Goal: Transaction & Acquisition: Download file/media

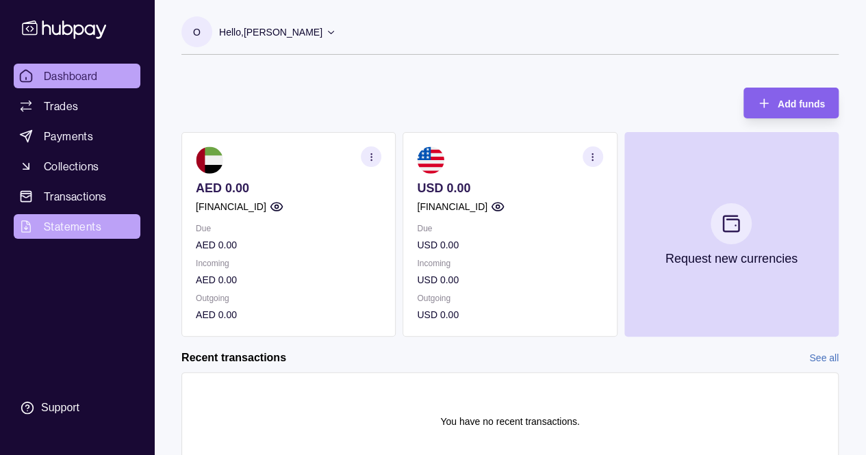
click at [63, 228] on span "Statements" at bounding box center [73, 226] width 58 height 16
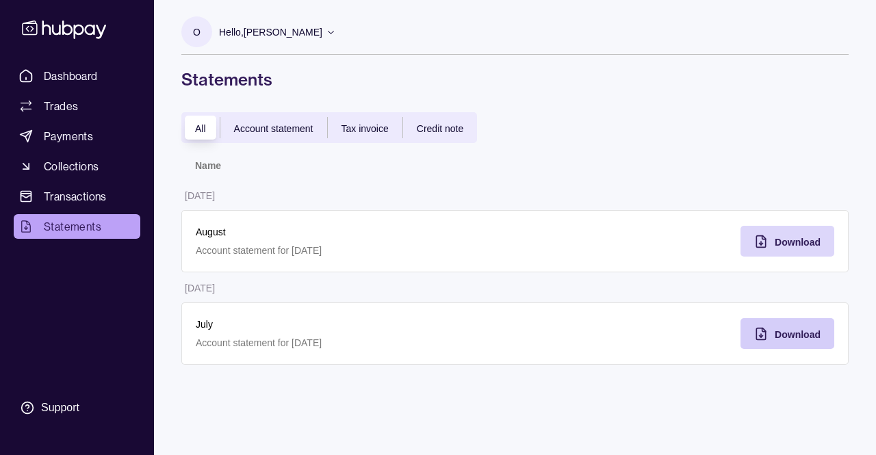
click at [769, 335] on div "Download" at bounding box center [777, 333] width 87 height 31
click at [789, 240] on span "Download" at bounding box center [798, 242] width 46 height 11
